Goal: Transaction & Acquisition: Download file/media

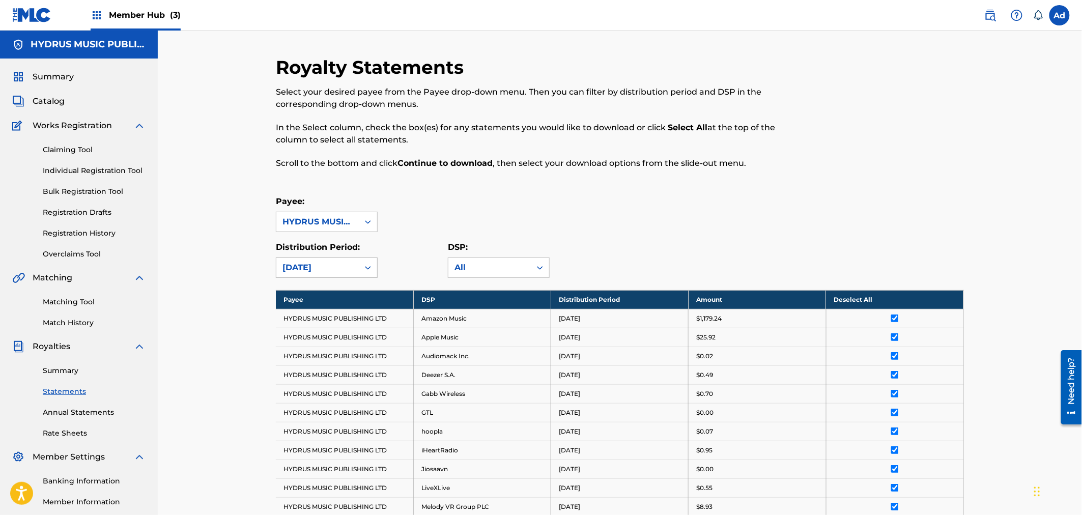
click at [364, 263] on icon at bounding box center [368, 268] width 10 height 10
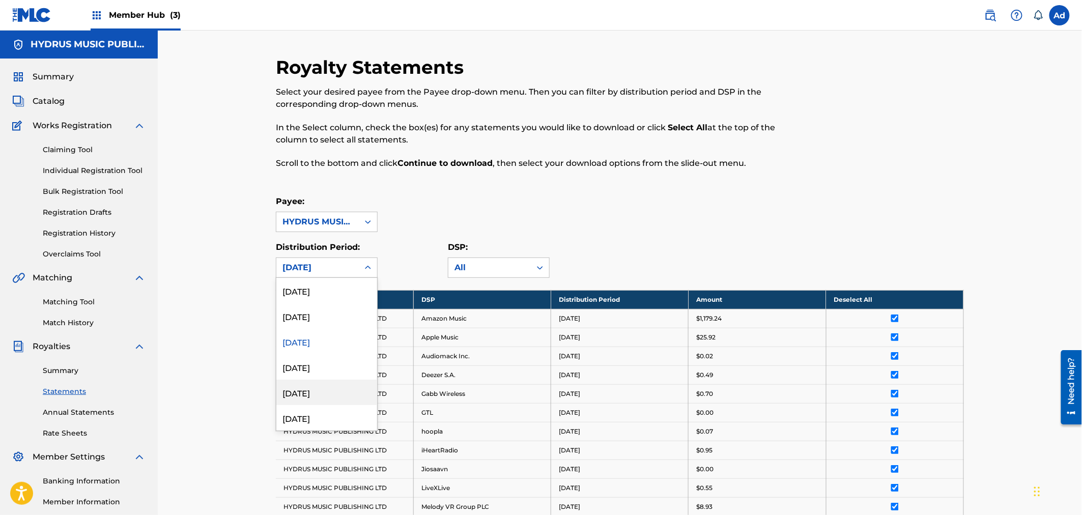
click at [299, 393] on div "[DATE]" at bounding box center [326, 392] width 101 height 25
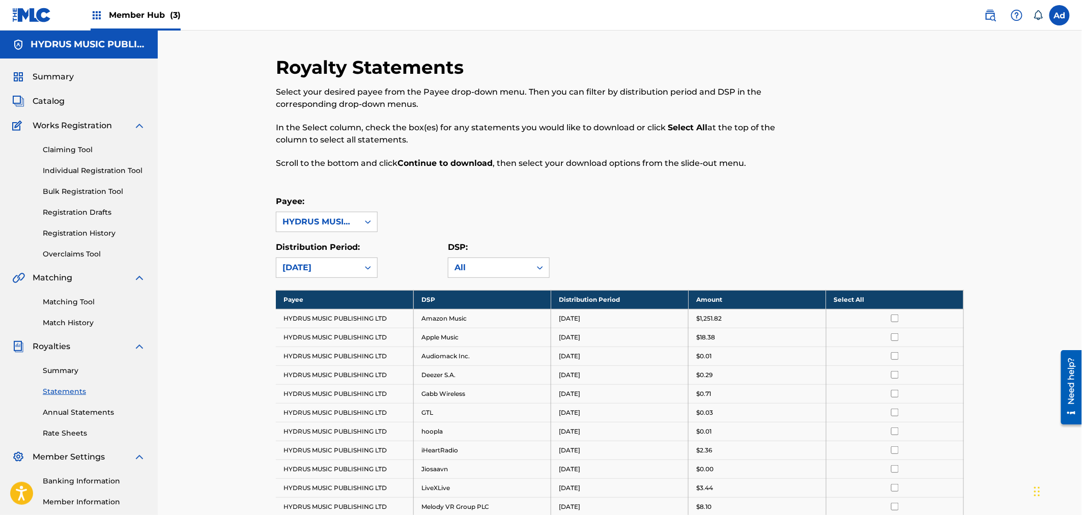
click at [840, 301] on th "Select All" at bounding box center [894, 299] width 137 height 19
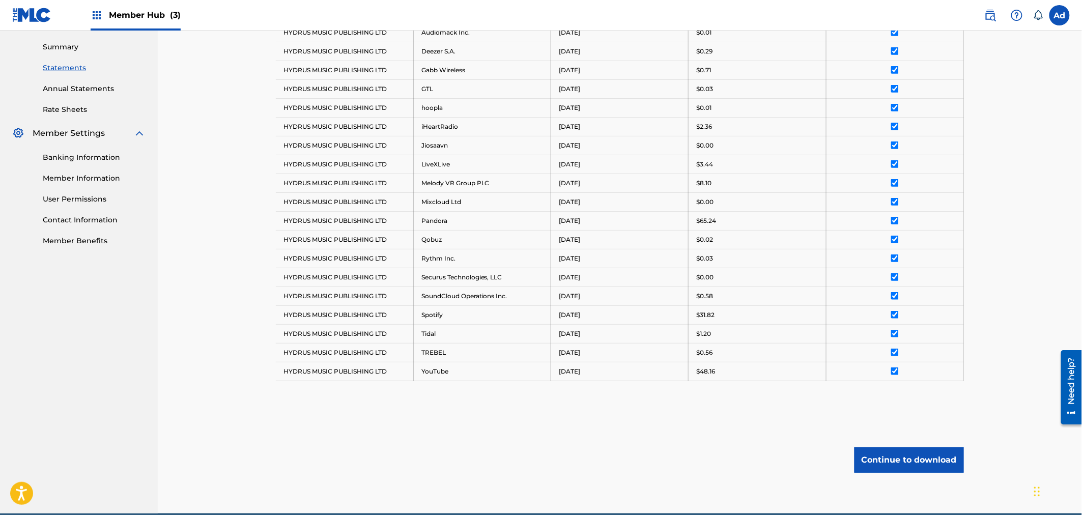
scroll to position [339, 0]
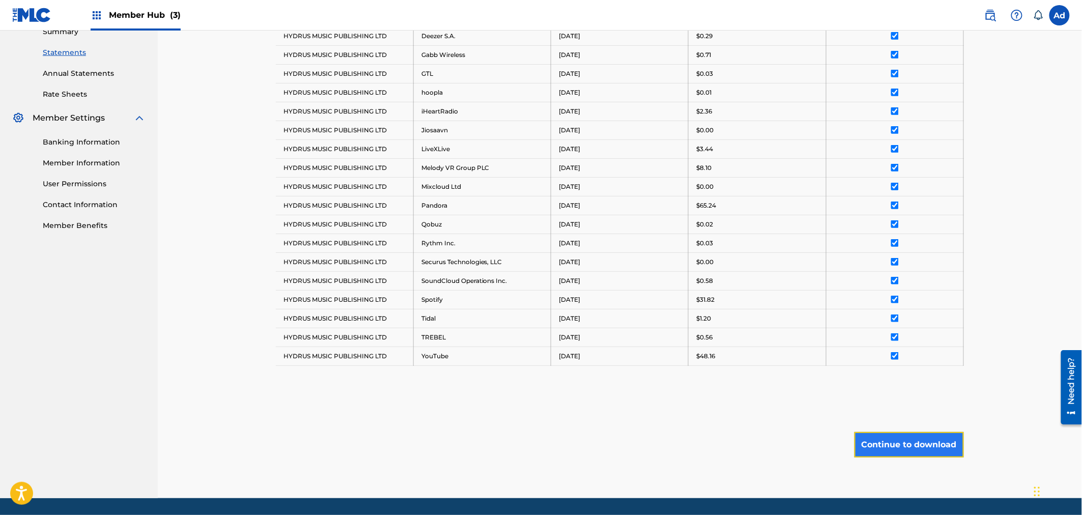
click at [897, 440] on button "Continue to download" at bounding box center [908, 444] width 109 height 25
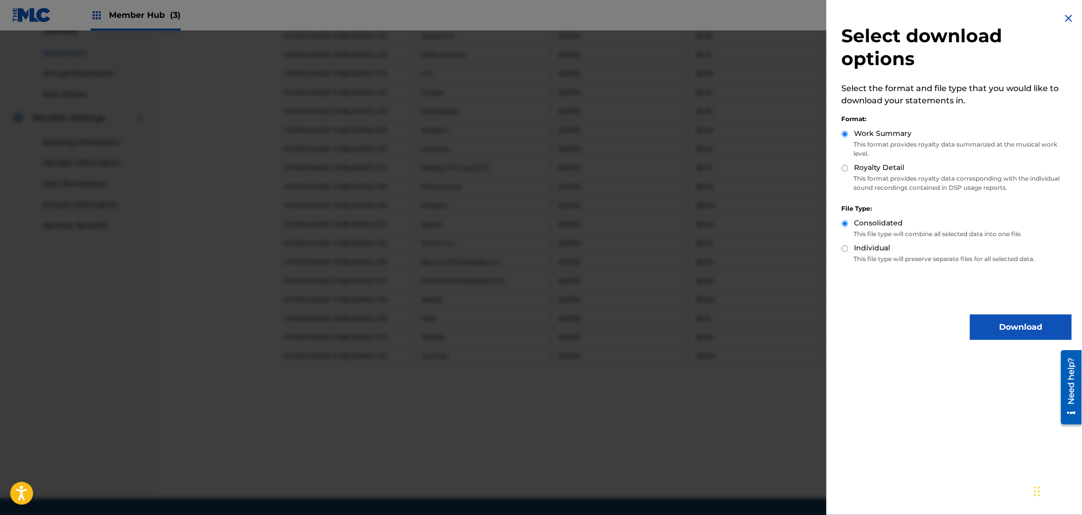
click at [843, 168] on input "Royalty Detail" at bounding box center [844, 168] width 7 height 7
radio input "true"
click at [1013, 321] on button "Download" at bounding box center [1021, 326] width 102 height 25
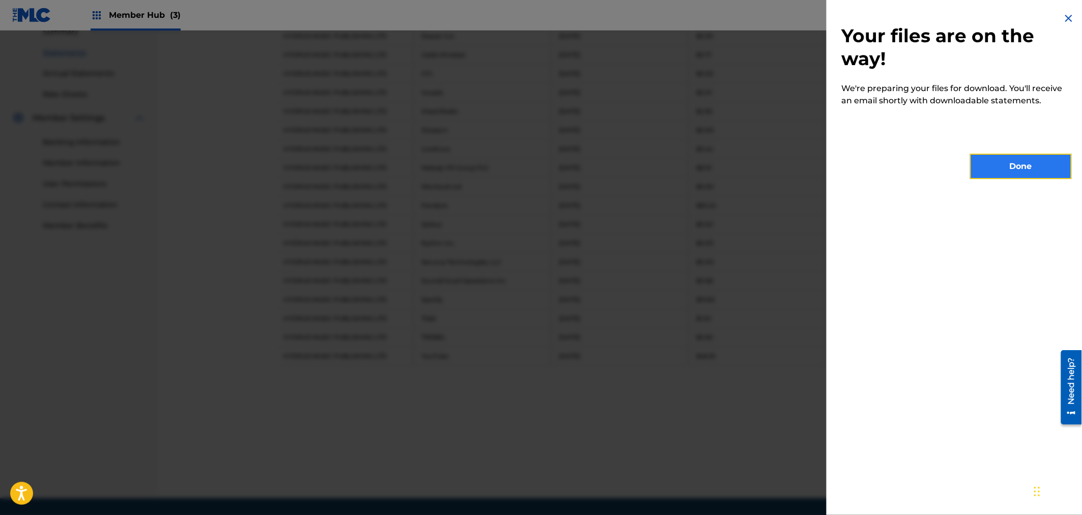
click at [1013, 161] on button "Done" at bounding box center [1021, 166] width 102 height 25
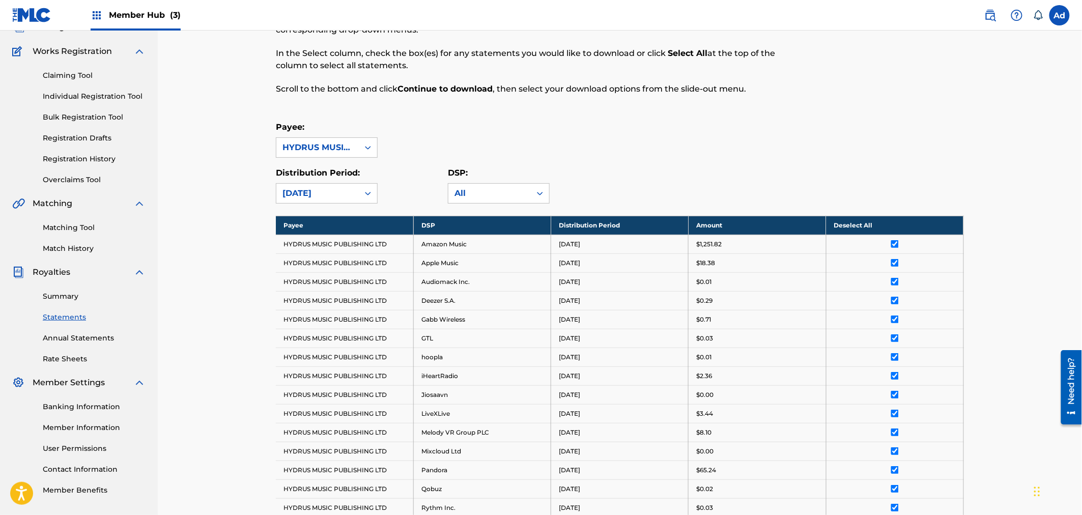
scroll to position [56, 0]
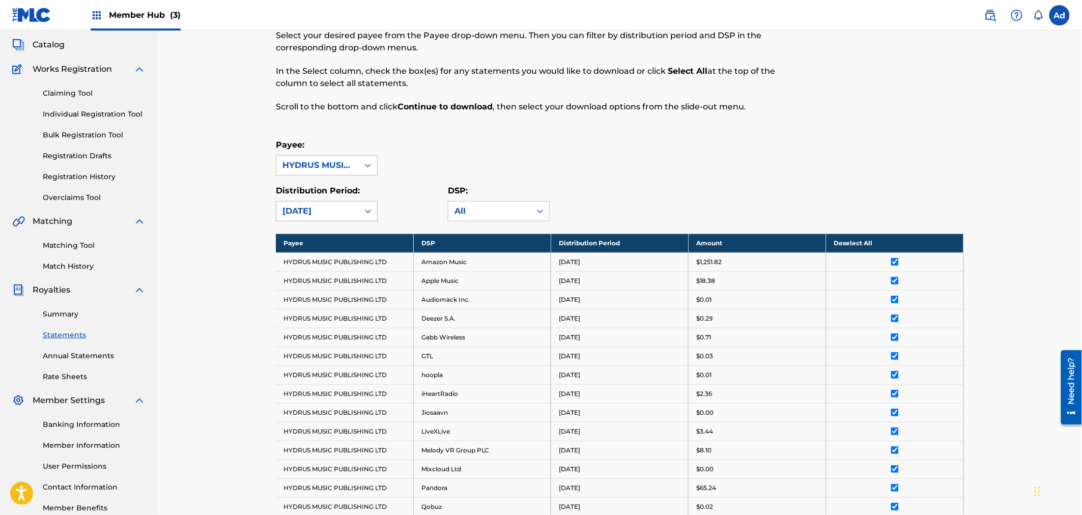
click at [367, 211] on icon at bounding box center [368, 212] width 6 height 4
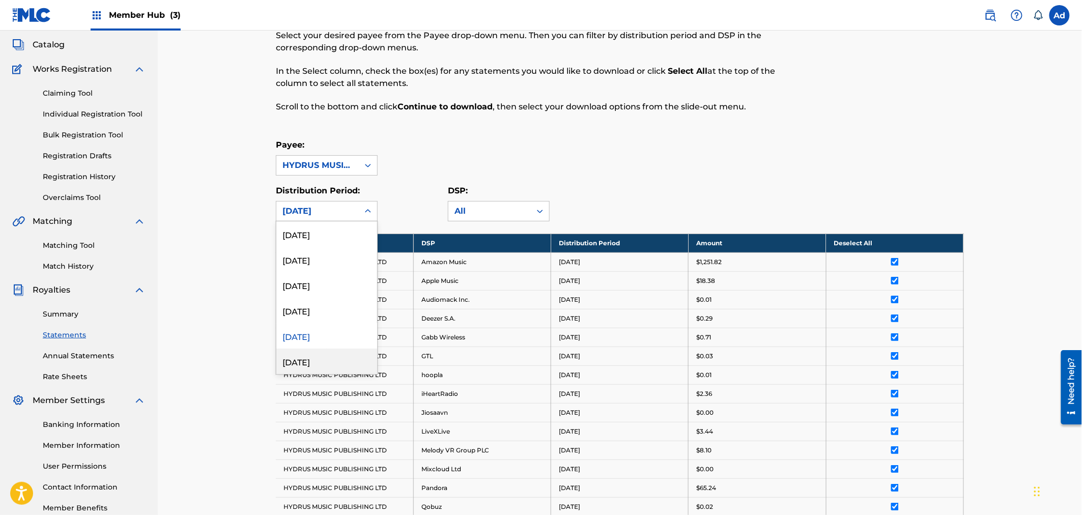
click at [308, 362] on div "[DATE]" at bounding box center [326, 360] width 101 height 25
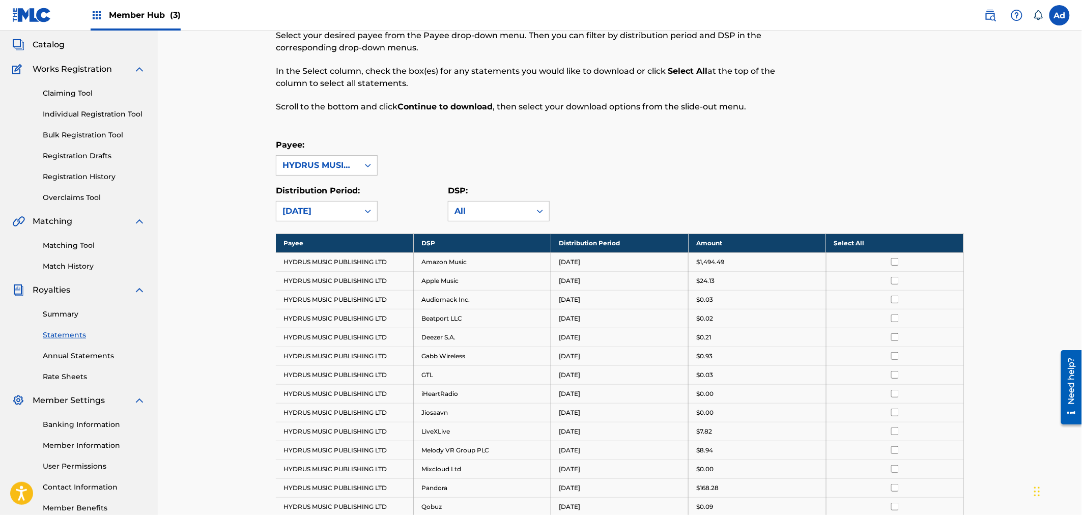
click at [899, 246] on th "Select All" at bounding box center [894, 243] width 137 height 19
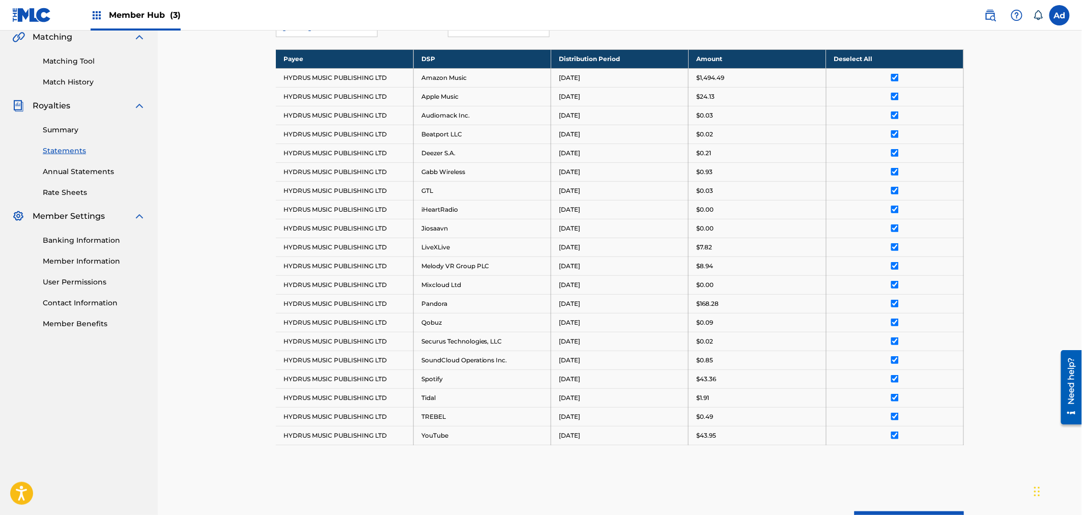
scroll to position [353, 0]
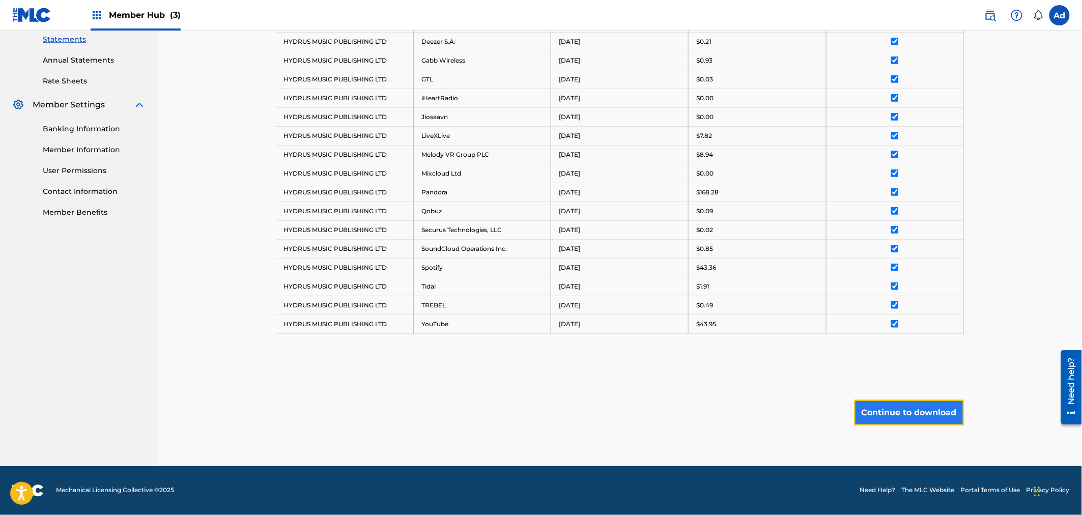
click at [898, 413] on button "Continue to download" at bounding box center [908, 412] width 109 height 25
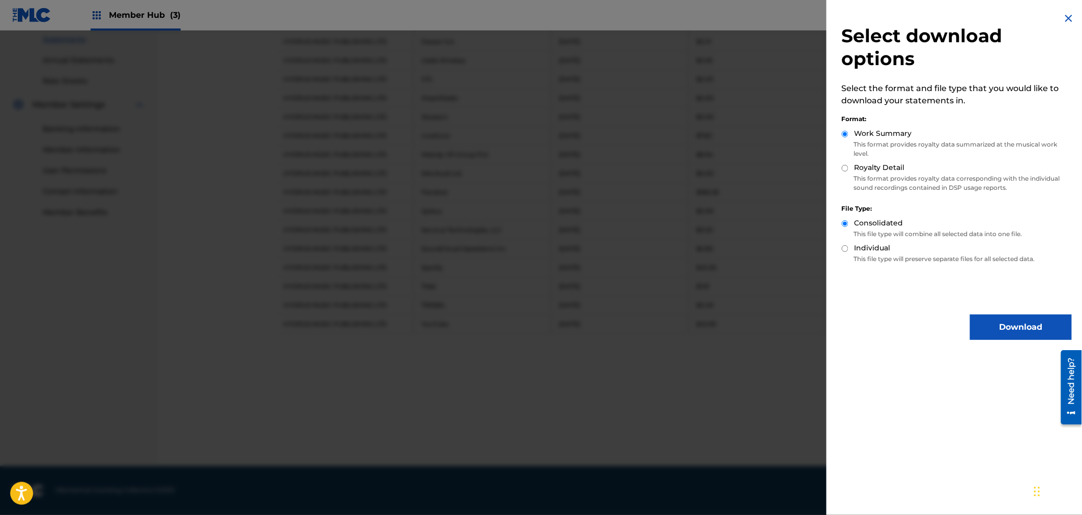
click at [842, 167] on input "Royalty Detail" at bounding box center [844, 168] width 7 height 7
radio input "true"
click at [1021, 326] on button "Download" at bounding box center [1021, 326] width 102 height 25
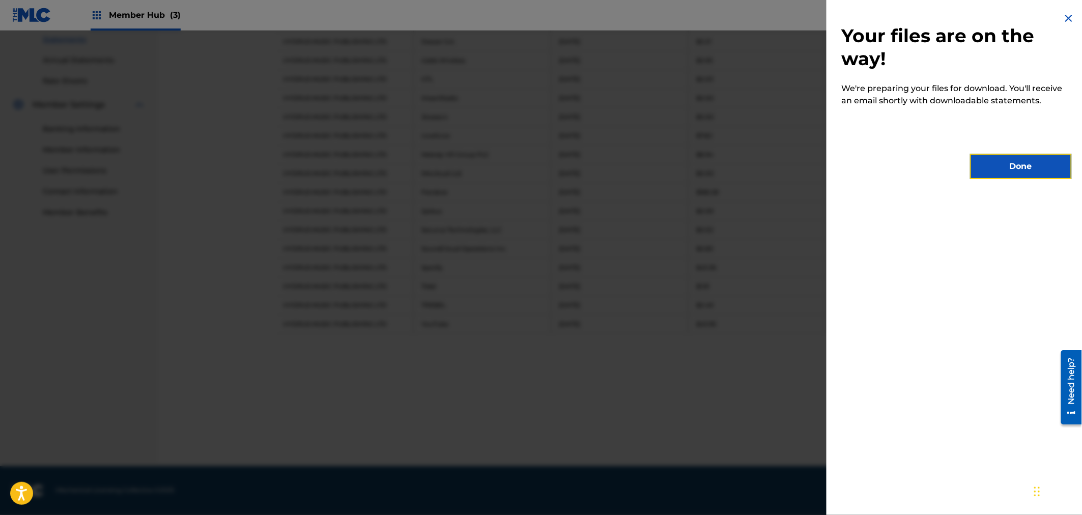
click at [1025, 168] on button "Done" at bounding box center [1021, 166] width 102 height 25
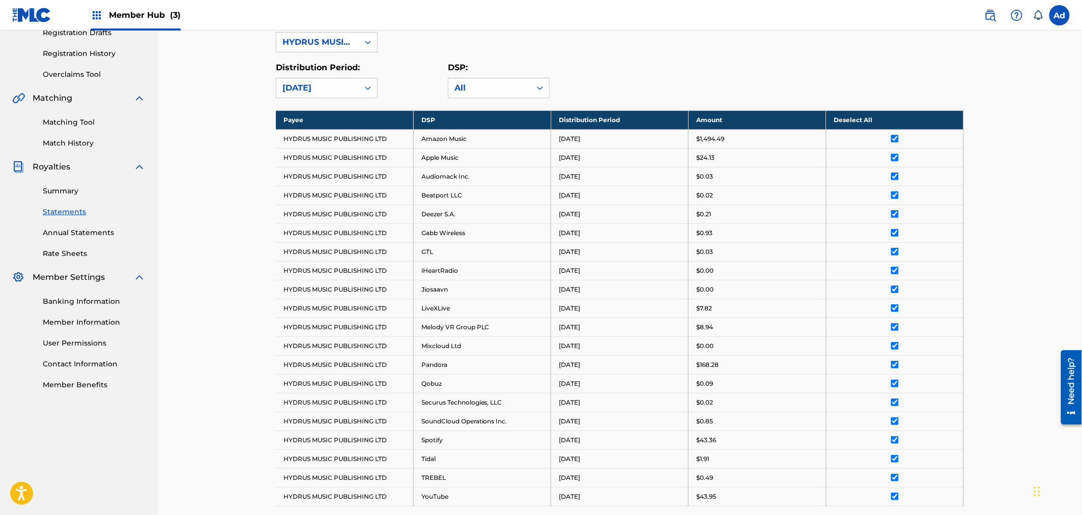
scroll to position [126, 0]
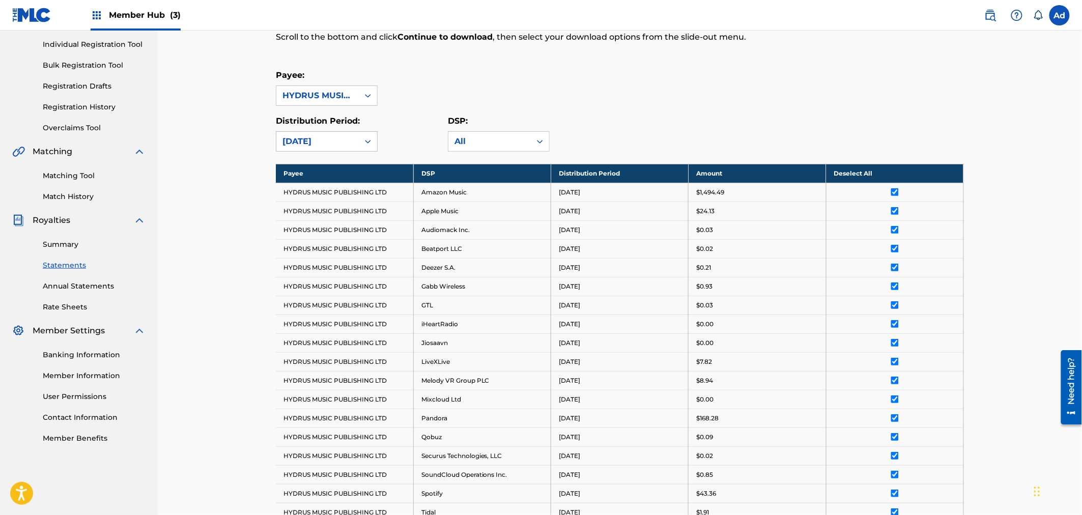
click at [370, 140] on icon at bounding box center [368, 141] width 10 height 10
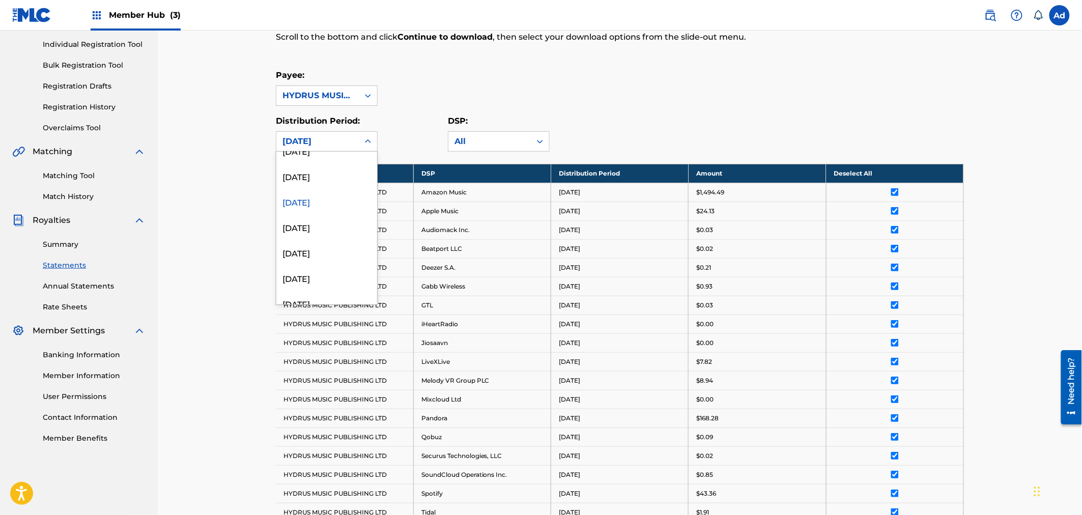
scroll to position [113, 0]
click at [323, 206] on div "[DATE]" at bounding box center [326, 203] width 101 height 25
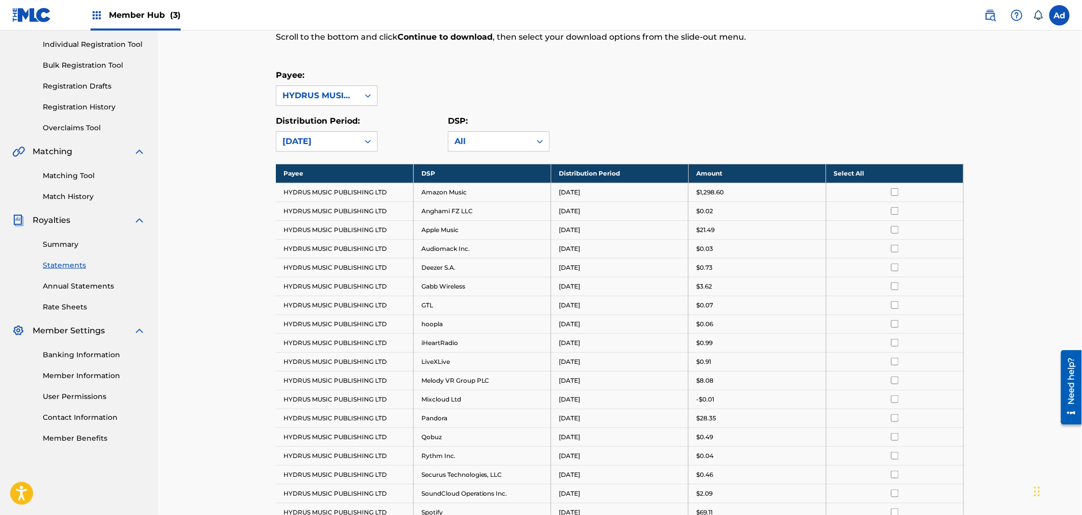
click at [874, 170] on th "Select All" at bounding box center [894, 173] width 137 height 19
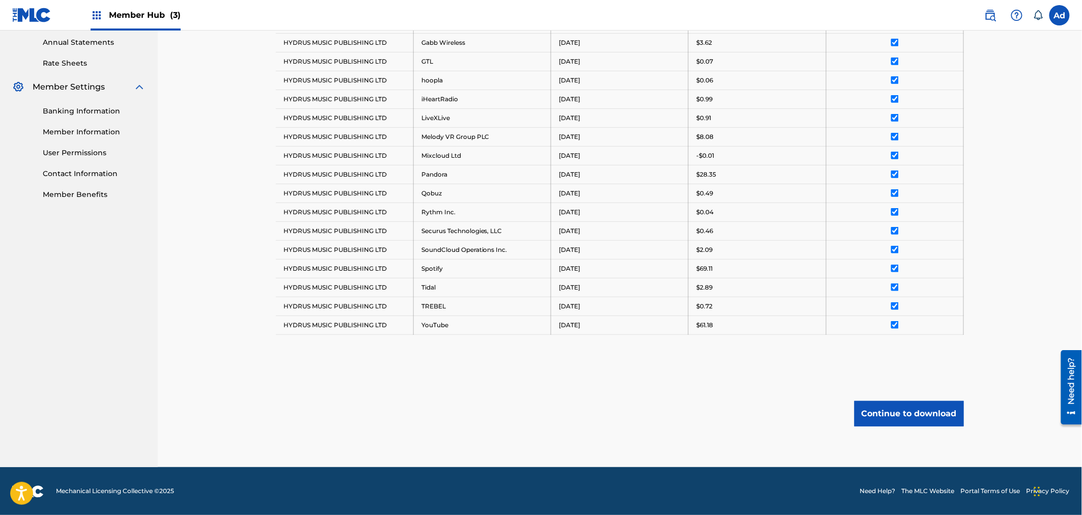
scroll to position [372, 0]
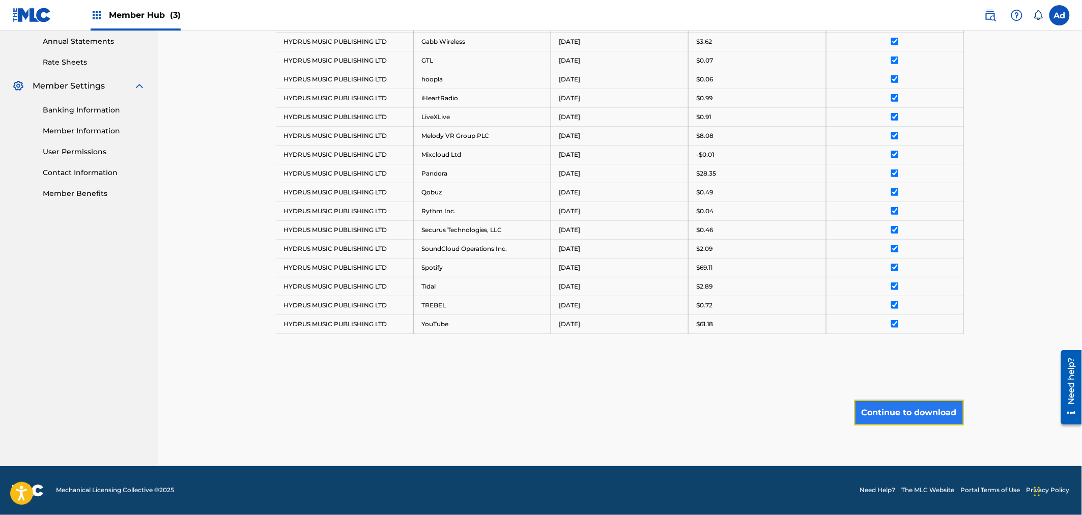
click at [906, 408] on button "Continue to download" at bounding box center [908, 412] width 109 height 25
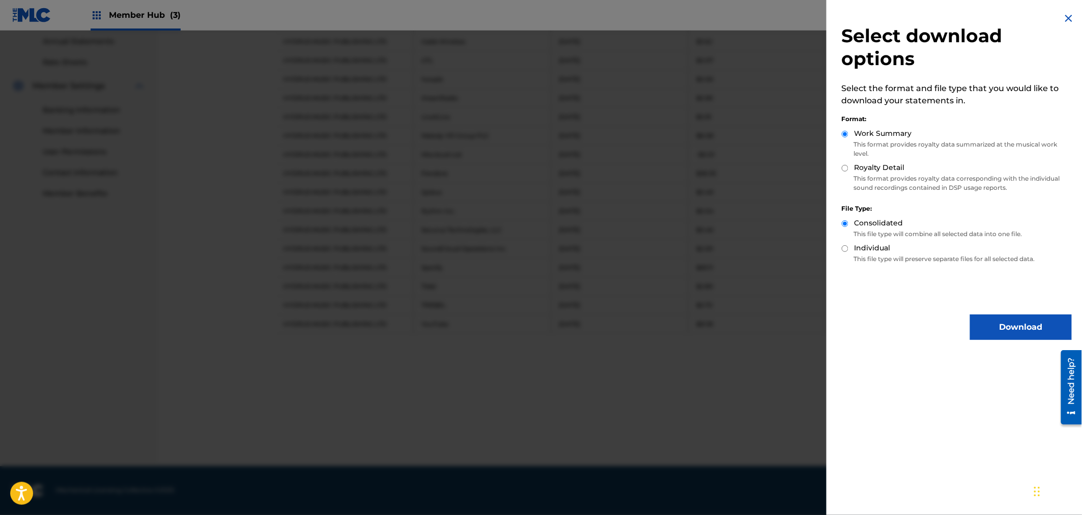
click at [845, 170] on input "Royalty Detail" at bounding box center [844, 168] width 7 height 7
radio input "true"
click at [1002, 324] on button "Download" at bounding box center [1021, 326] width 102 height 25
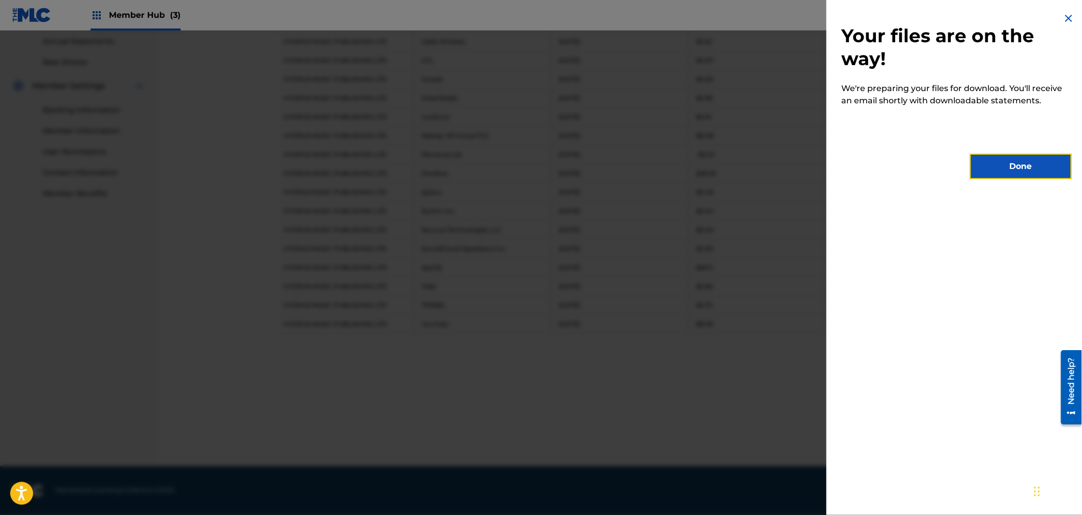
click at [1009, 163] on button "Done" at bounding box center [1021, 166] width 102 height 25
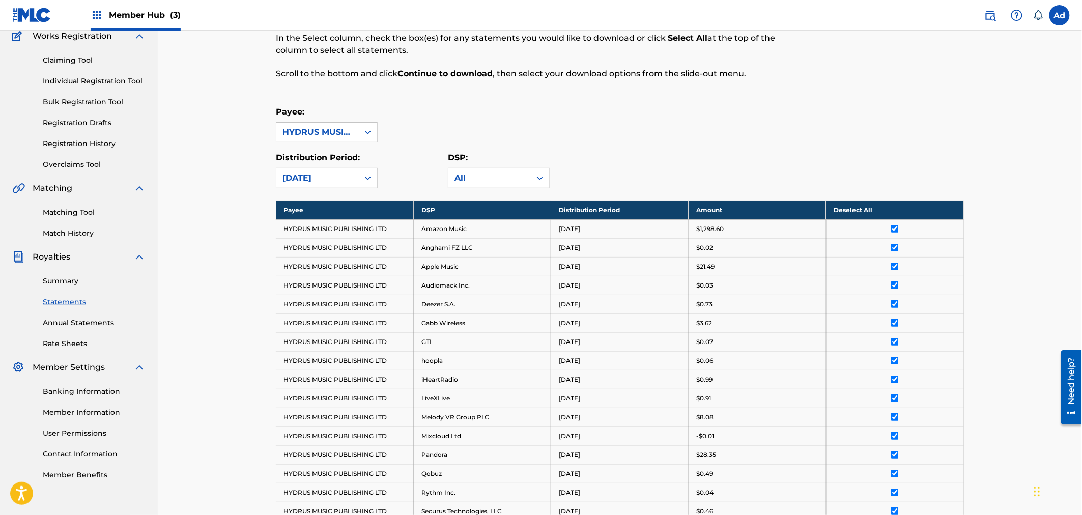
scroll to position [89, 0]
click at [367, 175] on icon at bounding box center [368, 178] width 10 height 10
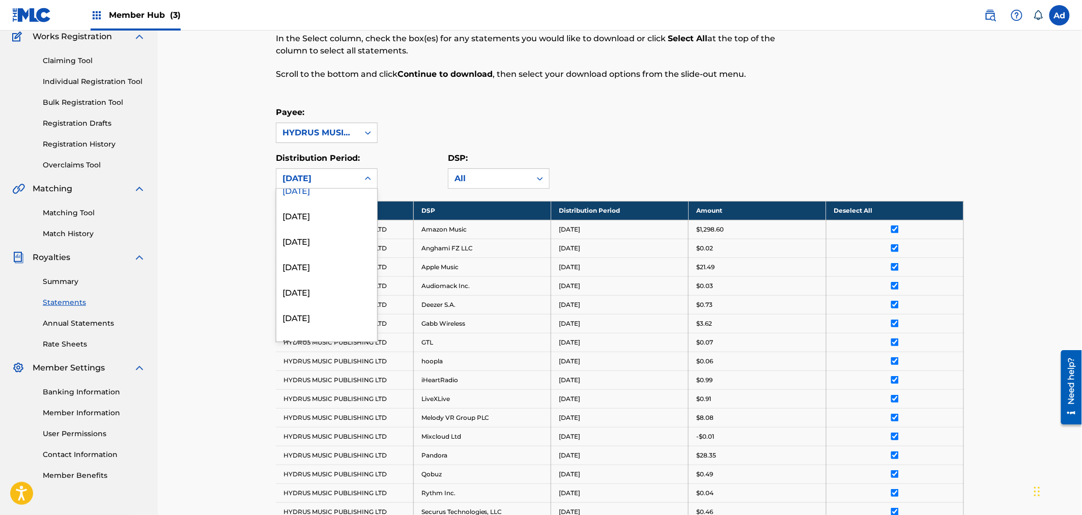
scroll to position [170, 0]
click at [314, 213] on div "[DATE]" at bounding box center [326, 209] width 101 height 25
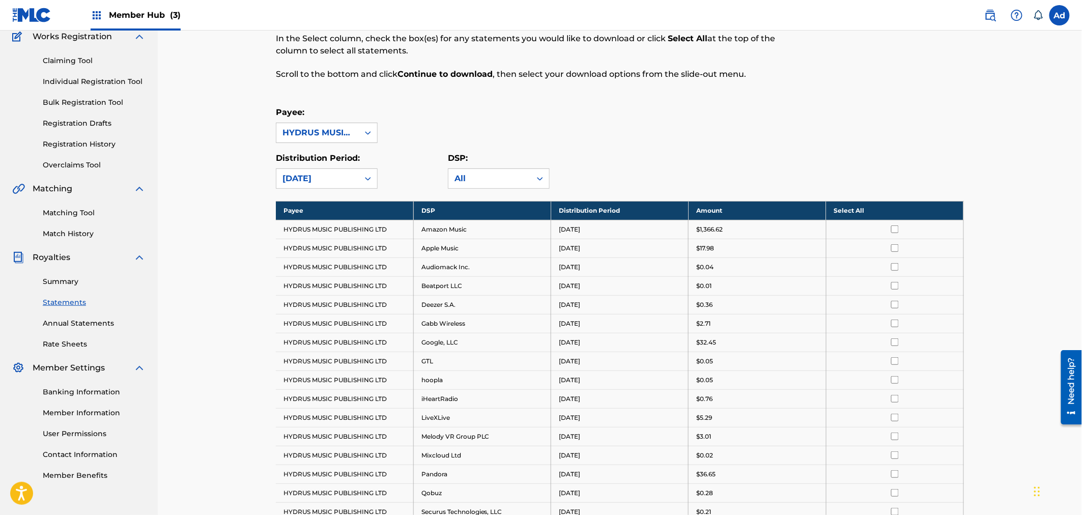
click at [872, 209] on th "Select All" at bounding box center [894, 210] width 137 height 19
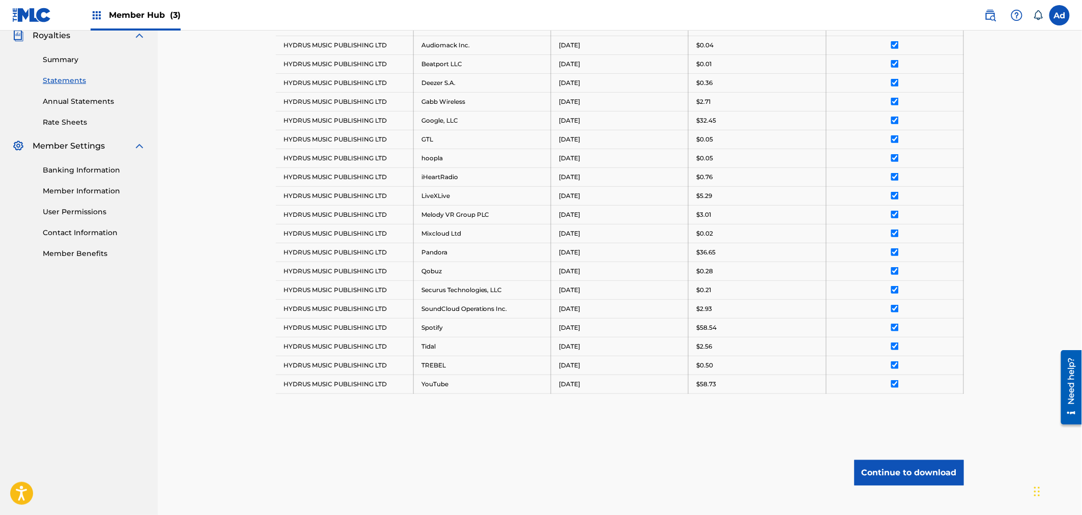
scroll to position [372, 0]
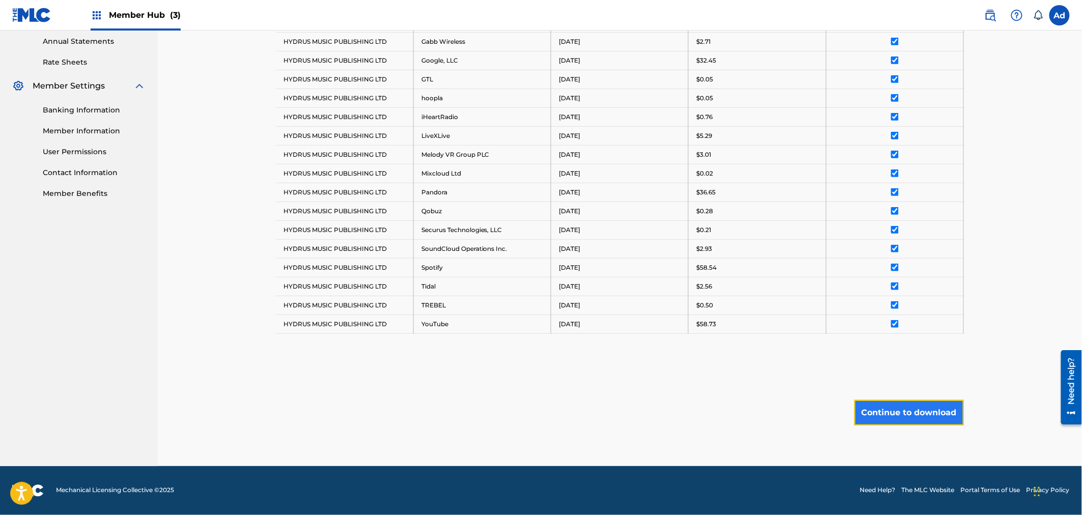
click at [887, 412] on button "Continue to download" at bounding box center [908, 412] width 109 height 25
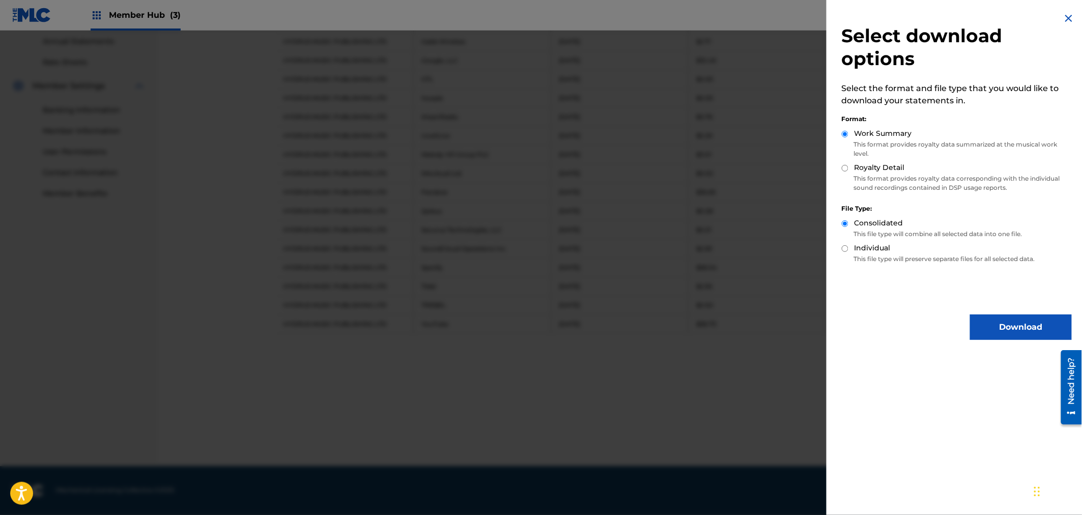
click at [846, 168] on input "Royalty Detail" at bounding box center [844, 168] width 7 height 7
radio input "true"
click at [1010, 327] on button "Download" at bounding box center [1021, 326] width 102 height 25
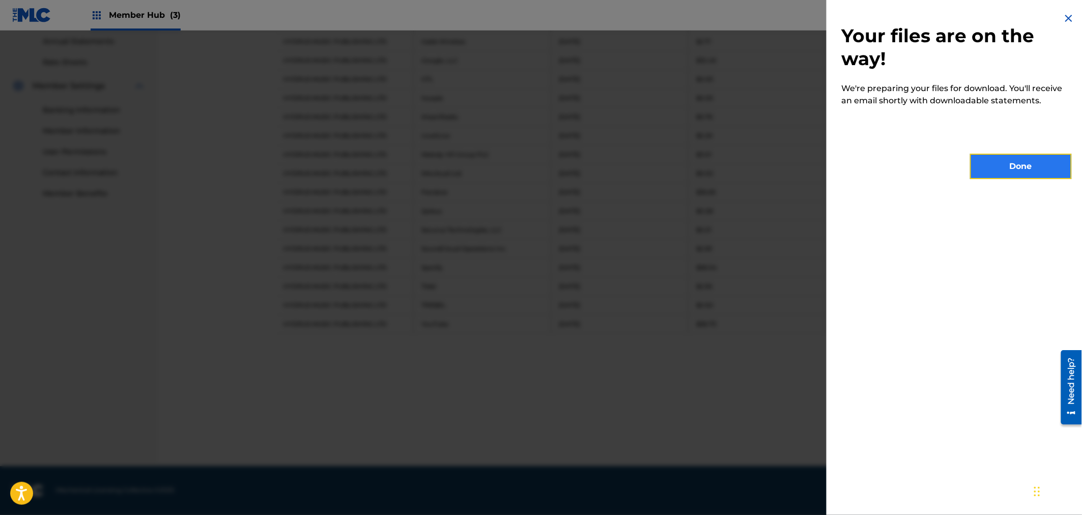
click at [1023, 173] on button "Done" at bounding box center [1021, 166] width 102 height 25
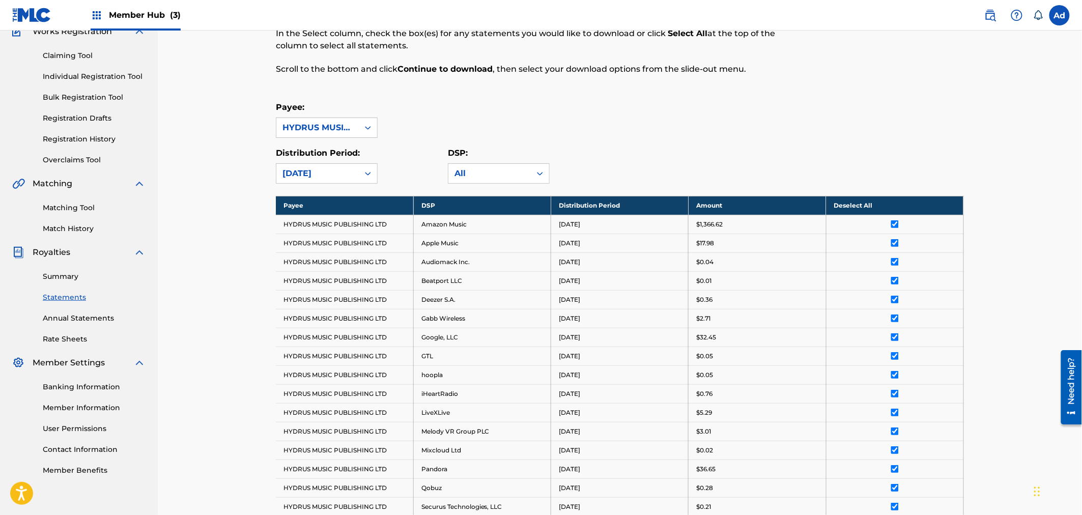
scroll to position [89, 0]
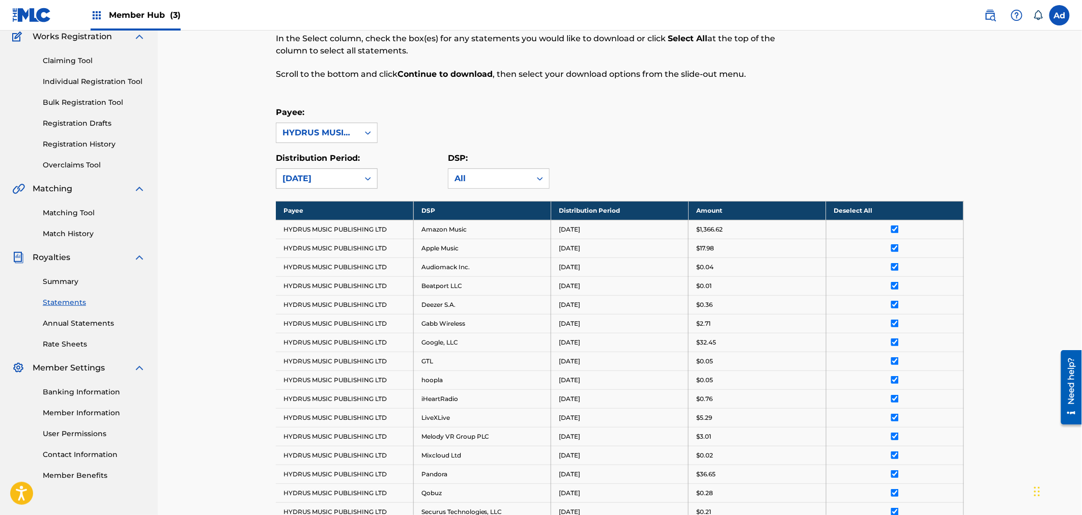
click at [369, 178] on icon at bounding box center [368, 179] width 6 height 4
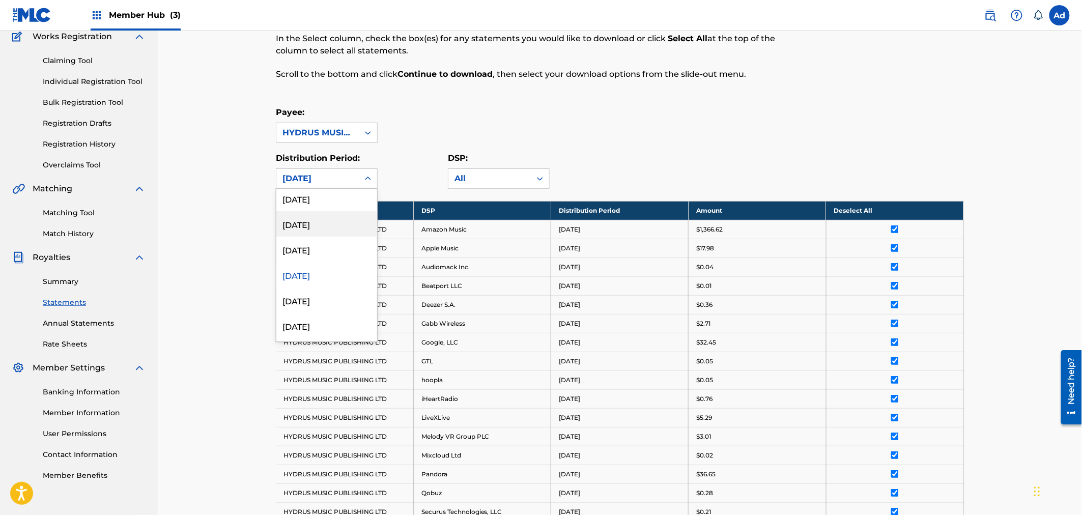
scroll to position [113, 0]
click at [318, 290] on div "[DATE]" at bounding box center [326, 291] width 101 height 25
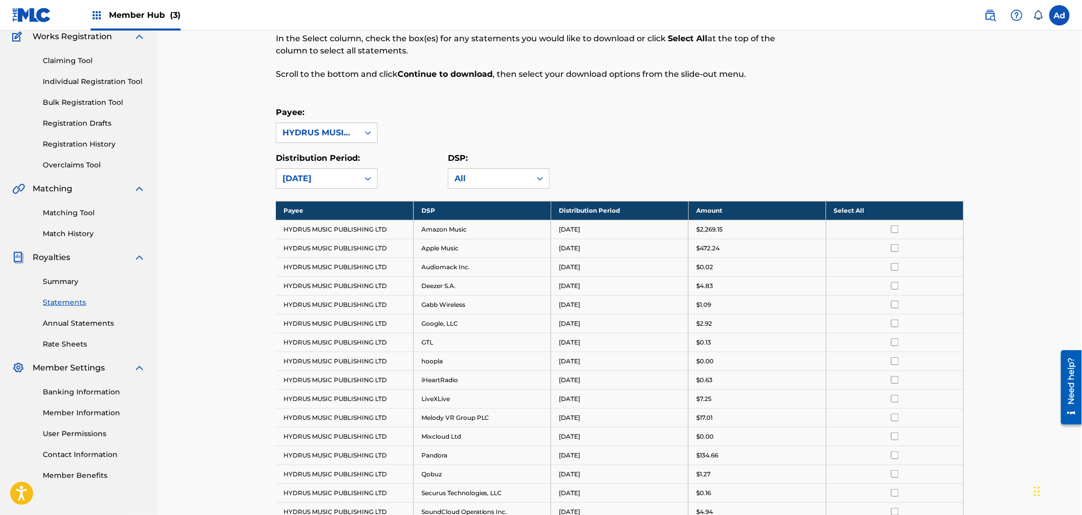
click at [885, 208] on th "Select All" at bounding box center [894, 210] width 137 height 19
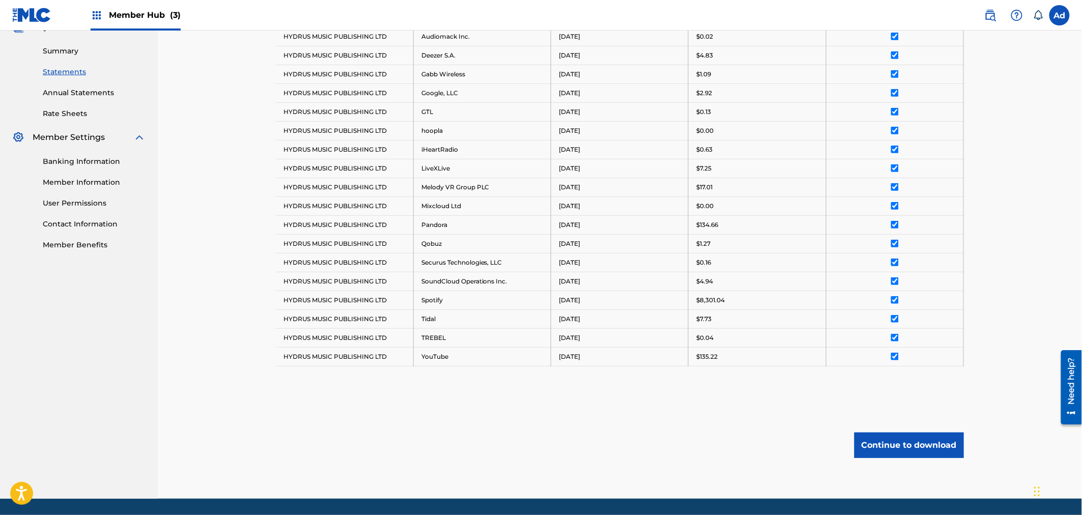
scroll to position [353, 0]
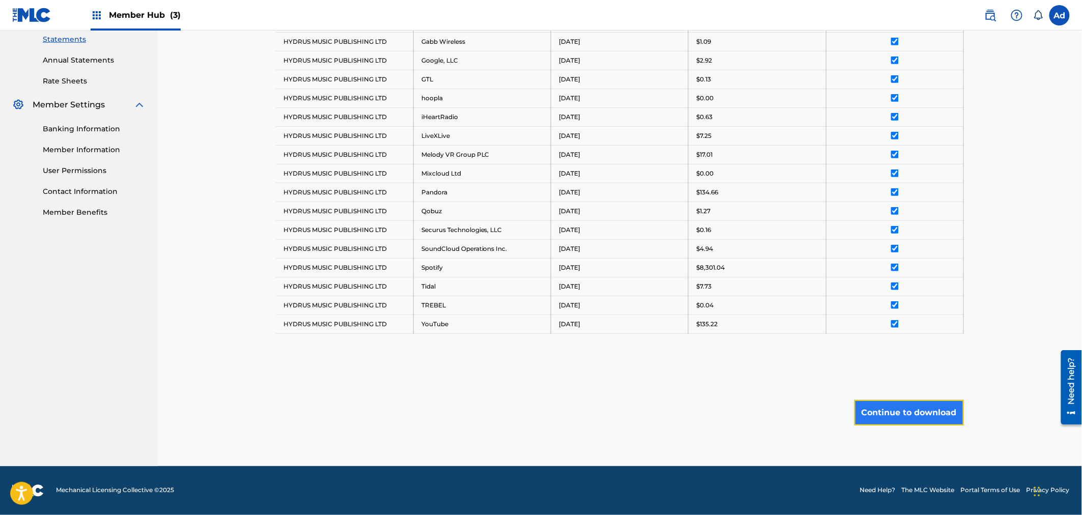
click at [906, 410] on button "Continue to download" at bounding box center [908, 412] width 109 height 25
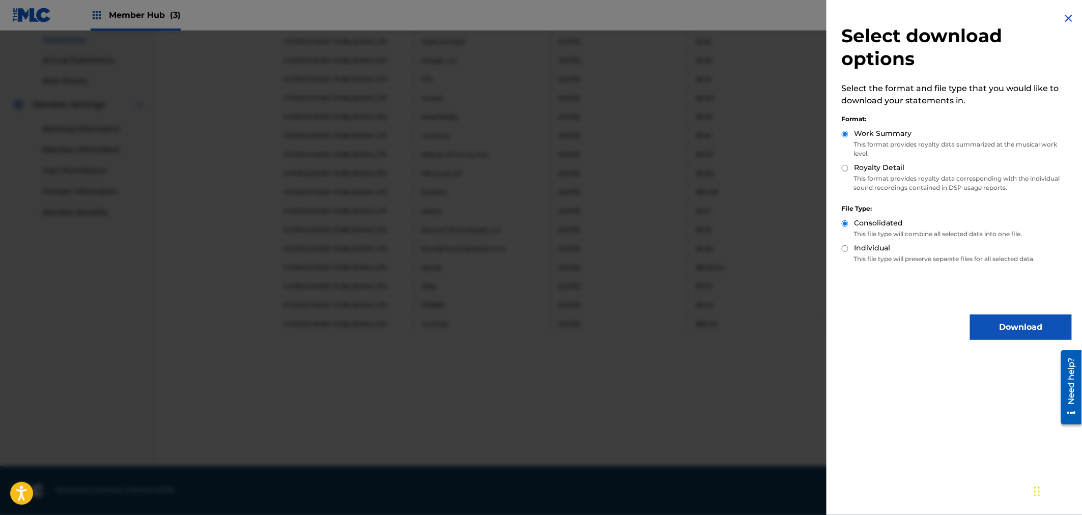
click at [845, 166] on input "Royalty Detail" at bounding box center [844, 168] width 7 height 7
radio input "true"
click at [1019, 322] on button "Download" at bounding box center [1021, 326] width 102 height 25
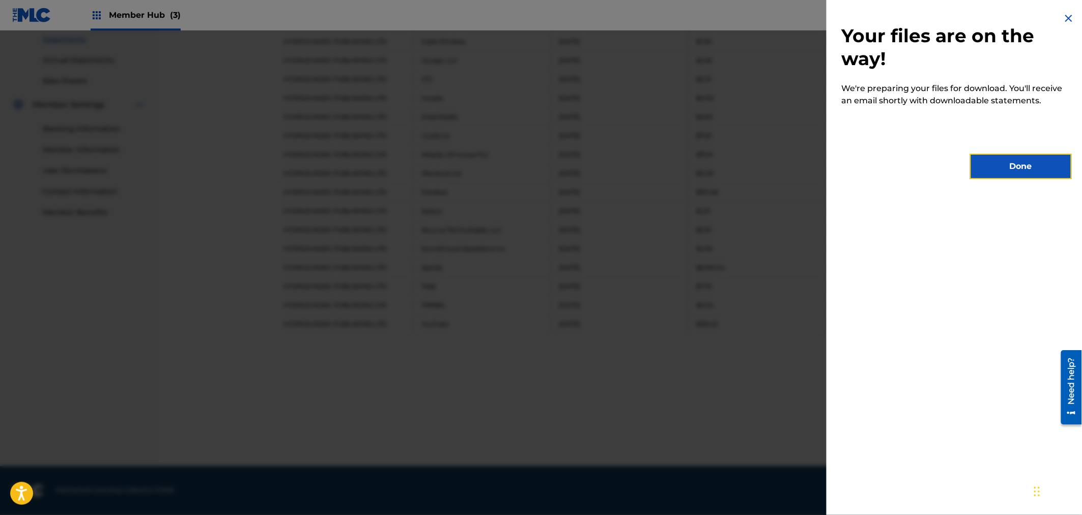
click at [1023, 165] on button "Done" at bounding box center [1021, 166] width 102 height 25
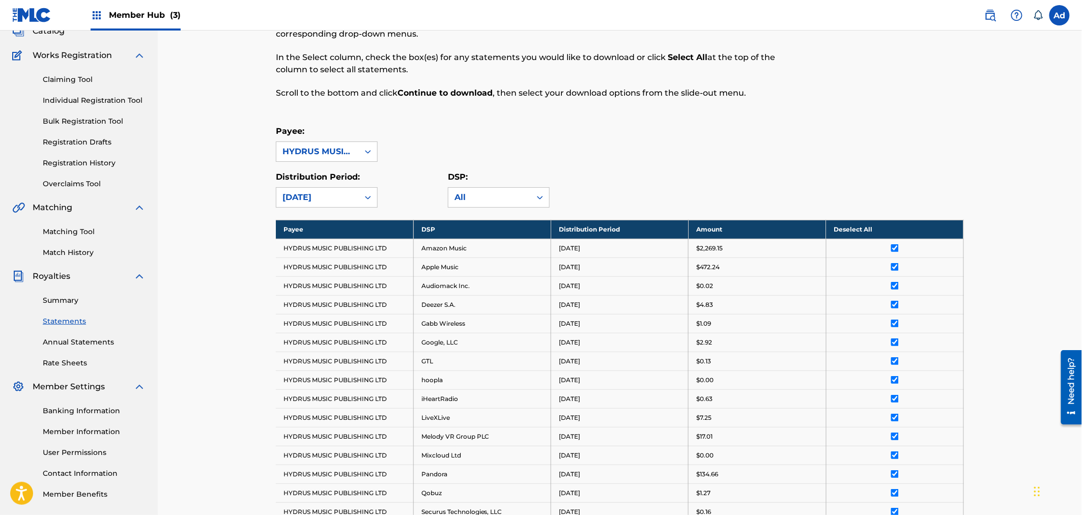
scroll to position [70, 0]
click at [367, 199] on icon at bounding box center [368, 198] width 10 height 10
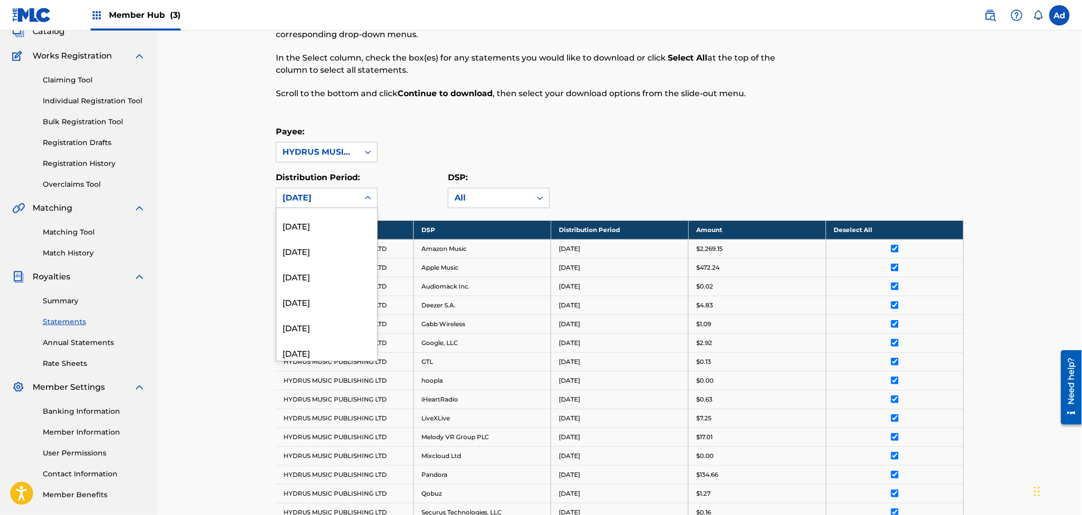
scroll to position [0, 0]
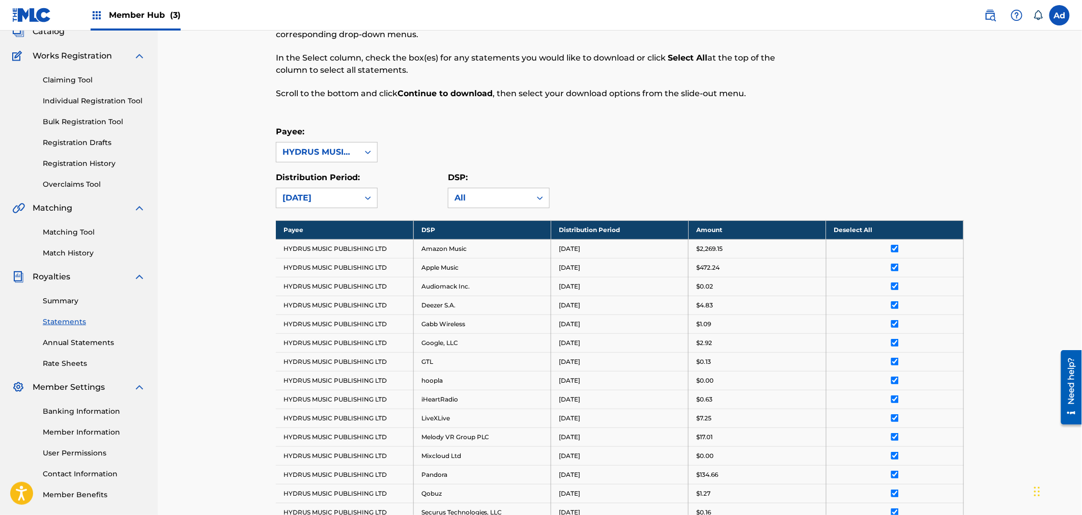
drag, startPoint x: 342, startPoint y: 256, endPoint x: 665, endPoint y: 162, distance: 337.1
click at [668, 160] on div "Payee: HYDRUS MUSIC PUBLISHING LTD" at bounding box center [620, 144] width 688 height 37
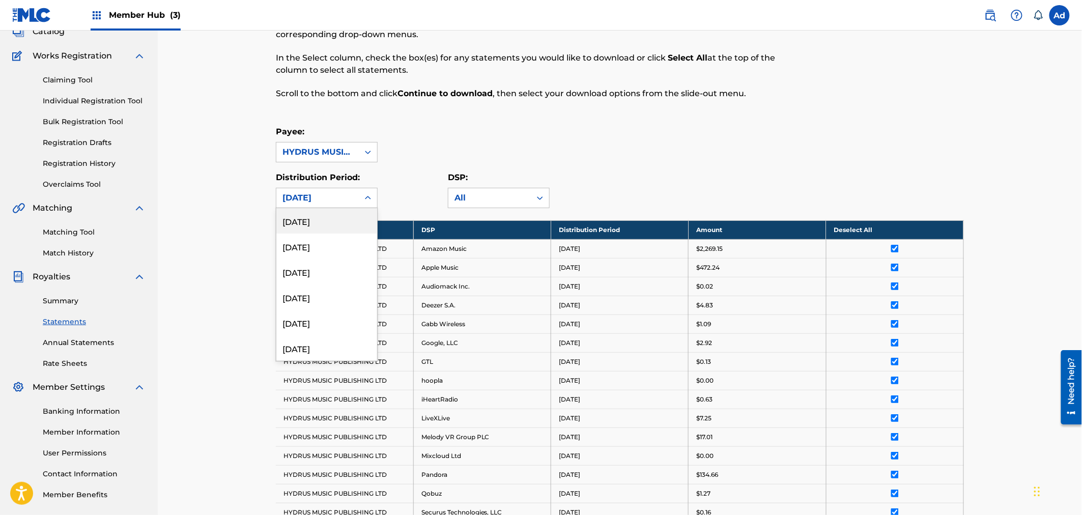
click at [367, 195] on icon at bounding box center [368, 198] width 10 height 10
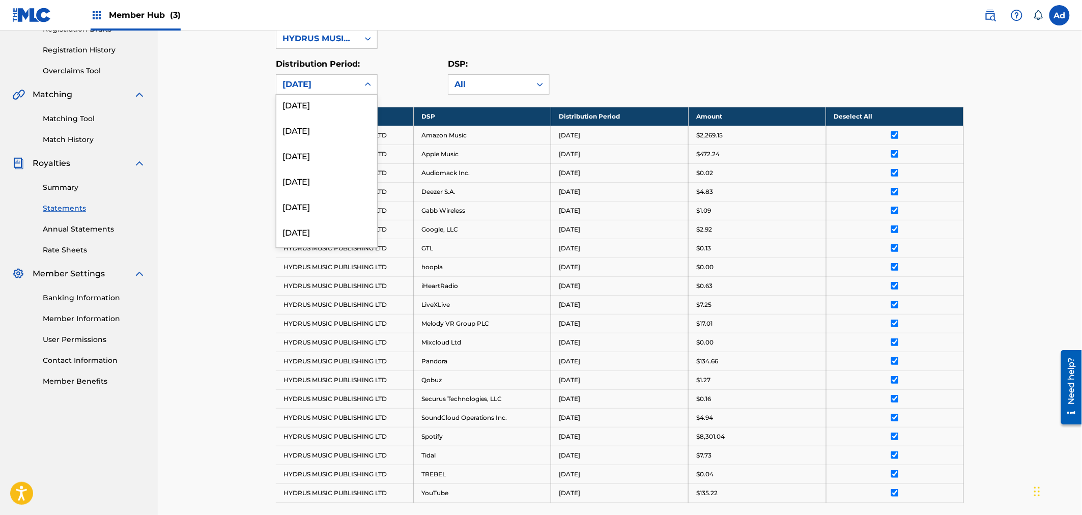
scroll to position [339, 0]
